Goal: Transaction & Acquisition: Purchase product/service

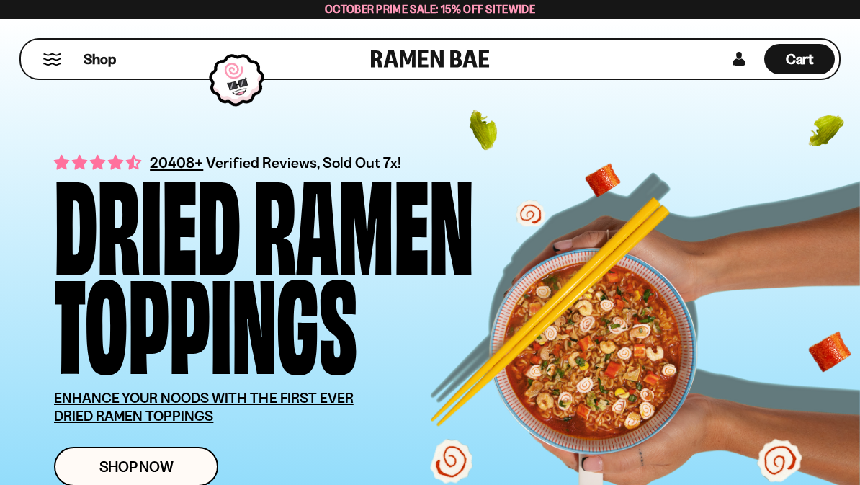
click at [50, 61] on button "Mobile Menu Trigger" at bounding box center [52, 59] width 19 height 12
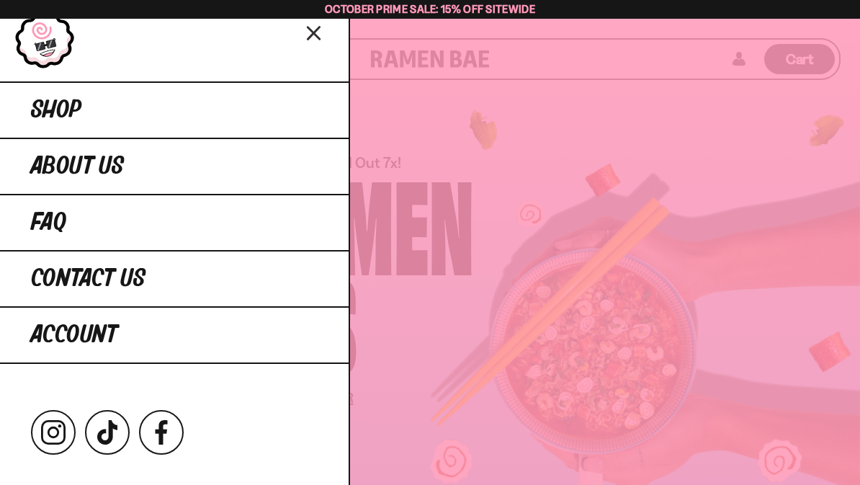
click at [238, 113] on link "Shop" at bounding box center [174, 109] width 349 height 56
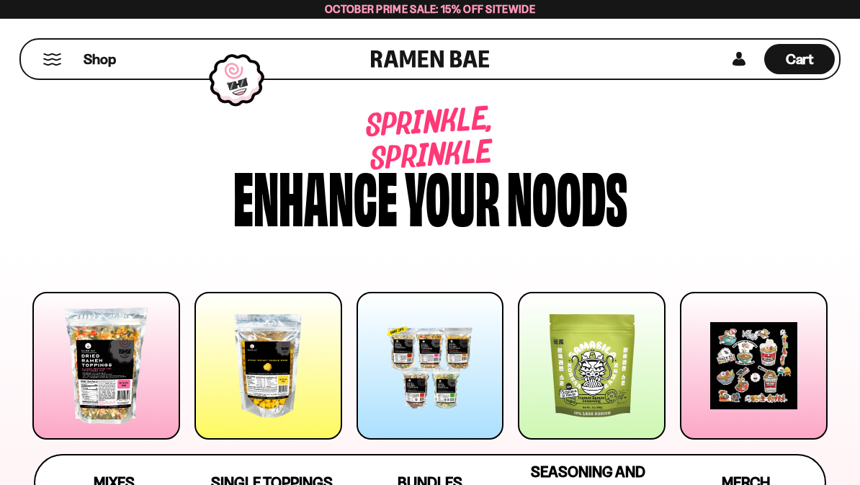
click at [434, 381] on div at bounding box center [431, 366] width 148 height 148
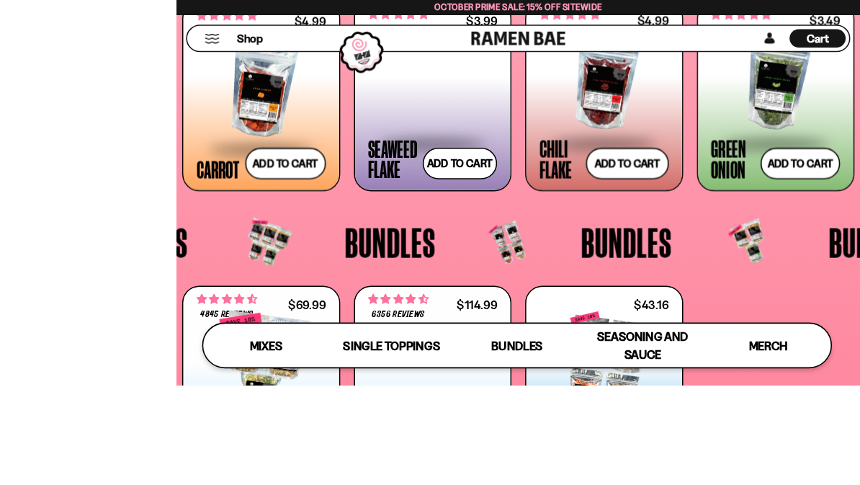
scroll to position [2366, 0]
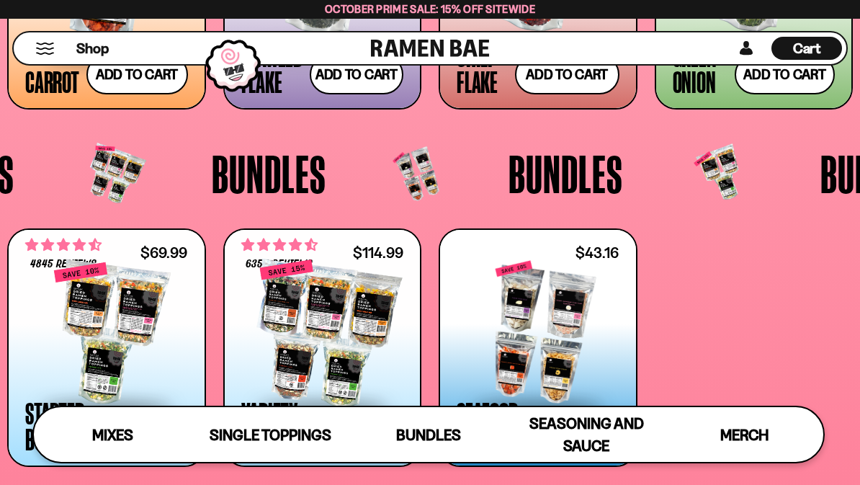
click at [356, 326] on div at bounding box center [322, 334] width 163 height 144
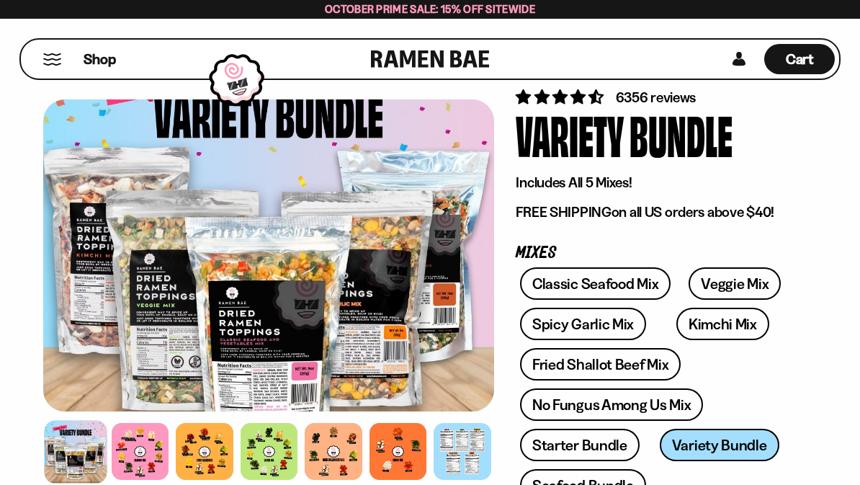
scroll to position [33, 0]
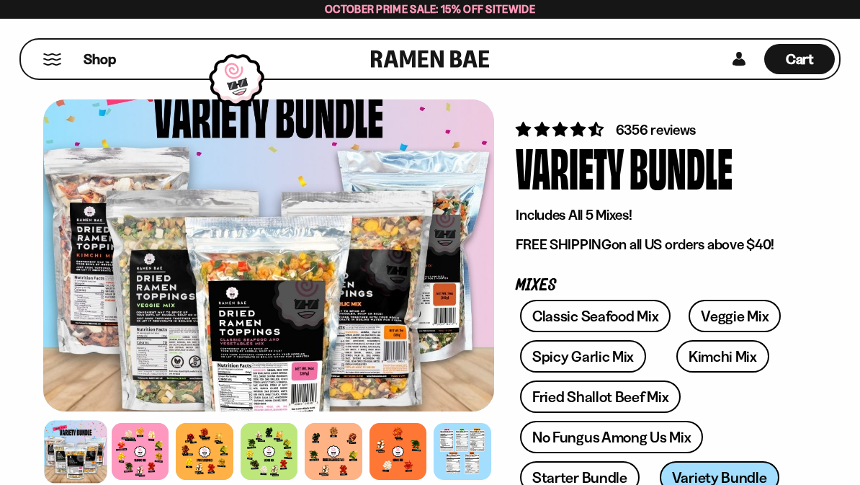
click at [608, 476] on link "Starter Bundle" at bounding box center [580, 477] width 120 height 32
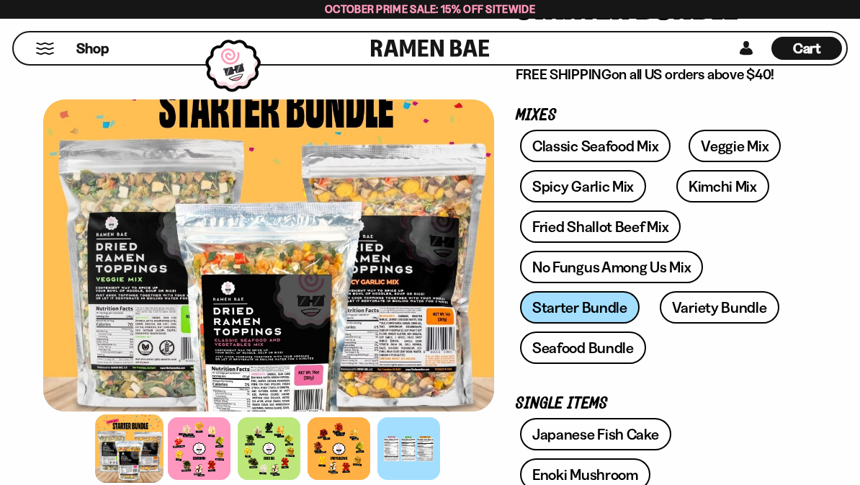
scroll to position [191, 0]
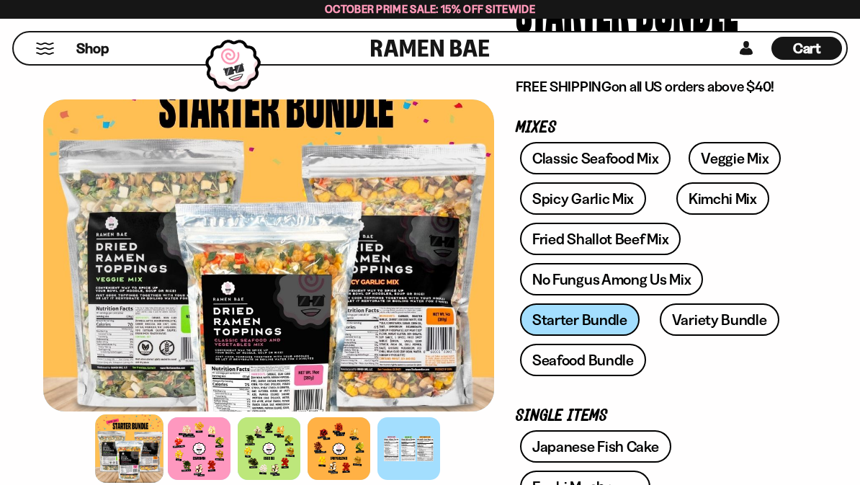
click at [733, 326] on link "Variety Bundle" at bounding box center [720, 319] width 120 height 32
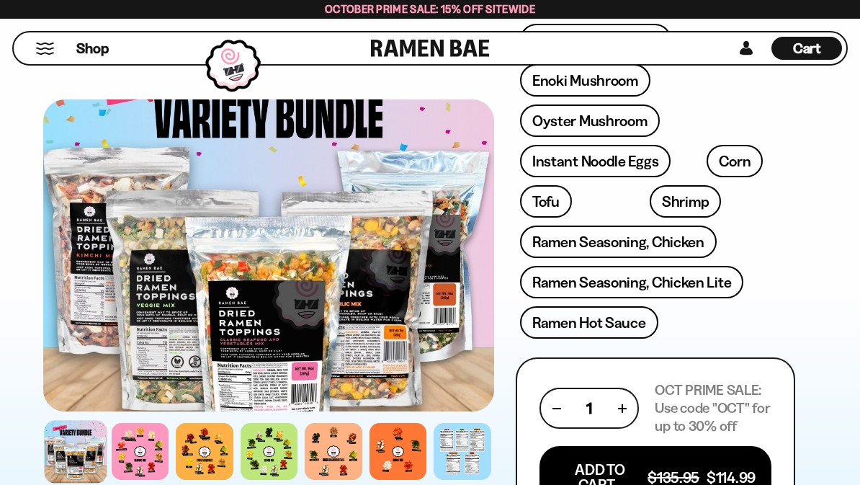
scroll to position [598, 0]
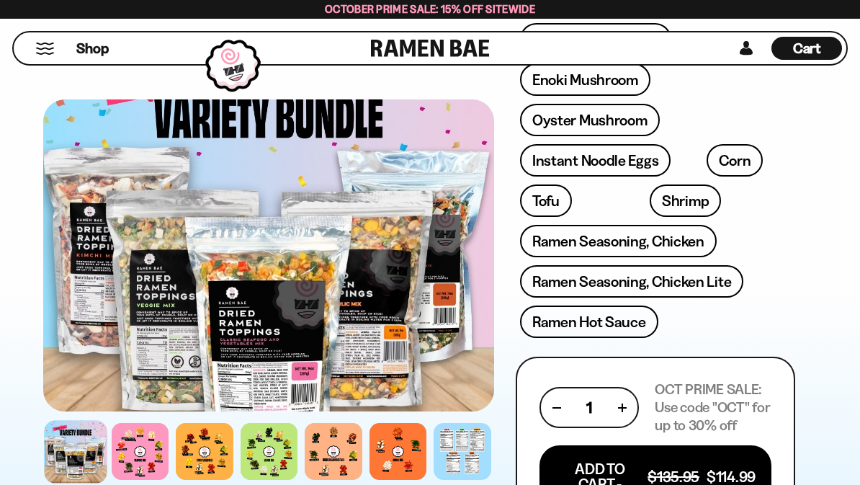
click at [141, 481] on div at bounding box center [141, 452] width 58 height 58
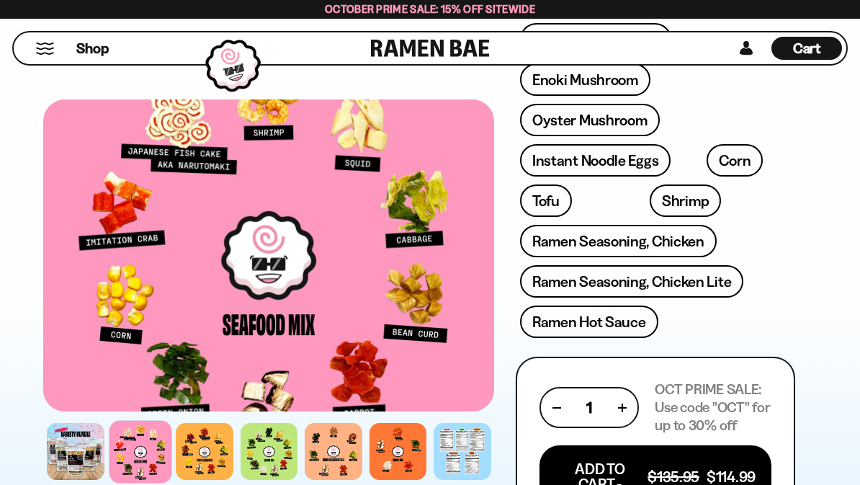
click at [200, 481] on div at bounding box center [205, 452] width 58 height 58
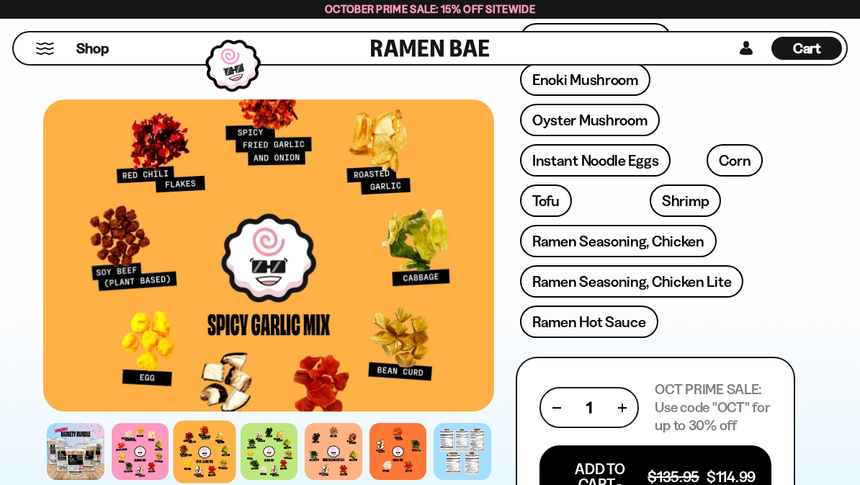
click at [282, 481] on div at bounding box center [270, 452] width 58 height 58
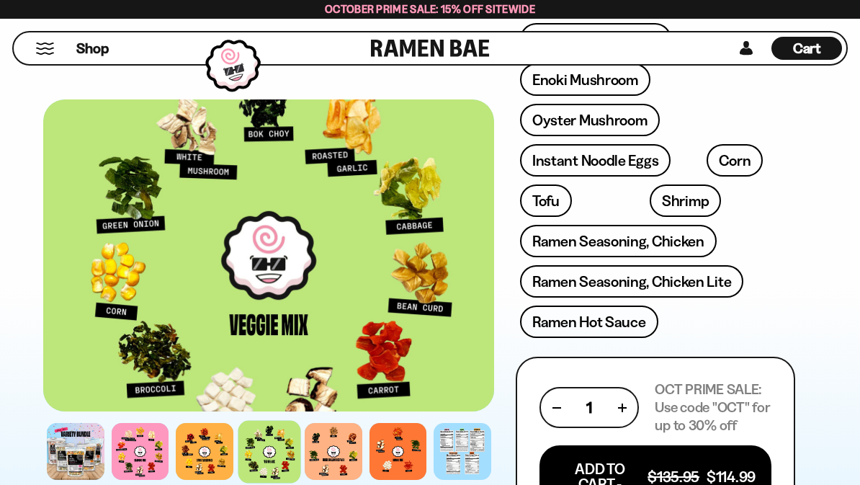
click at [343, 481] on div at bounding box center [334, 452] width 58 height 58
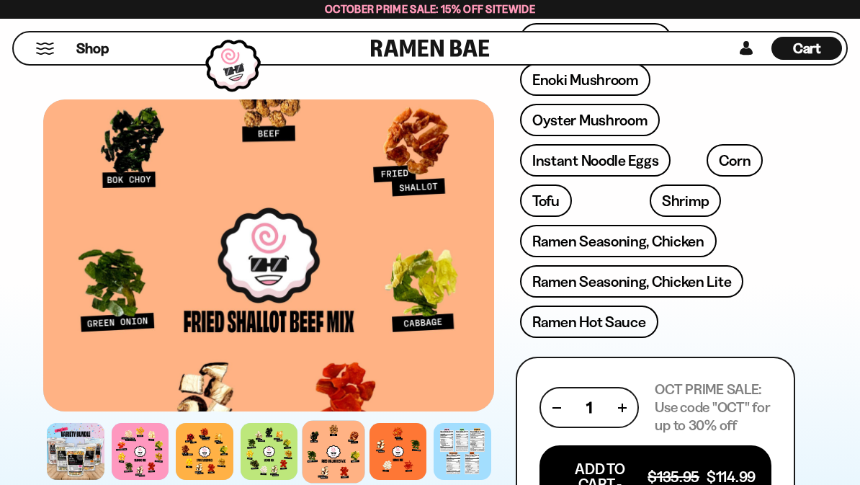
click at [407, 481] on div at bounding box center [399, 452] width 58 height 58
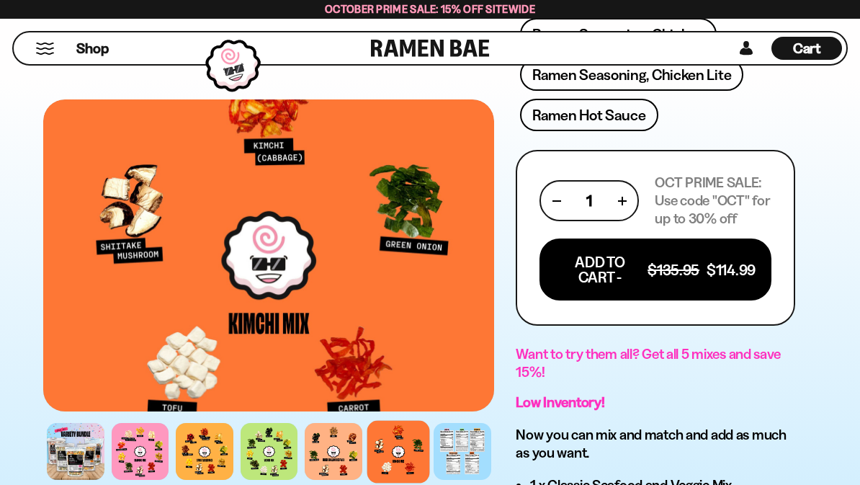
scroll to position [796, 0]
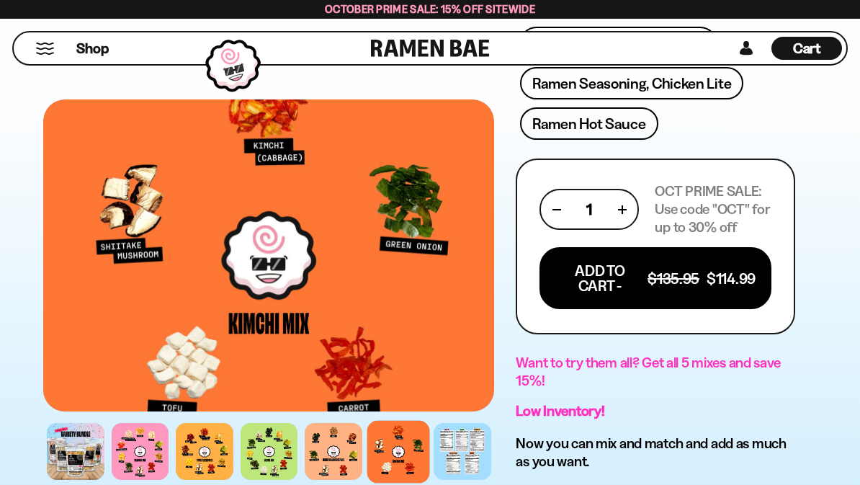
click at [715, 281] on button "Add To Cart - $135.95 $114.99" at bounding box center [656, 278] width 232 height 62
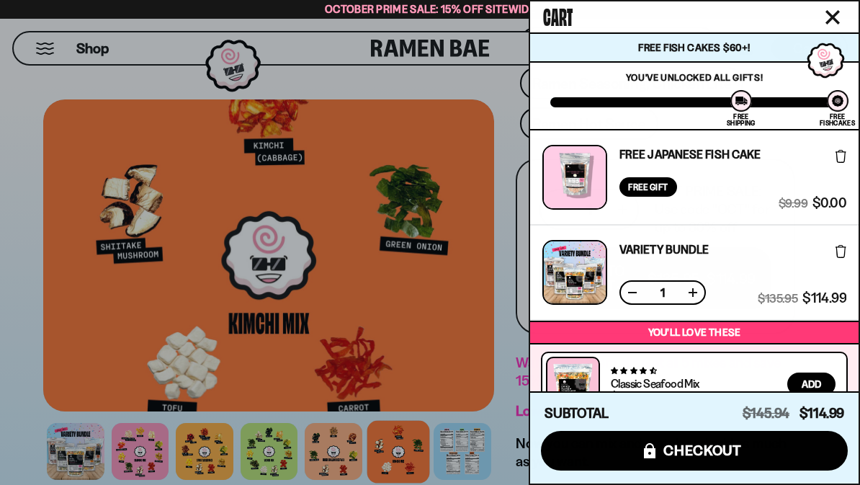
click at [699, 452] on span "checkout" at bounding box center [703, 450] width 79 height 16
